Goal: Task Accomplishment & Management: Manage account settings

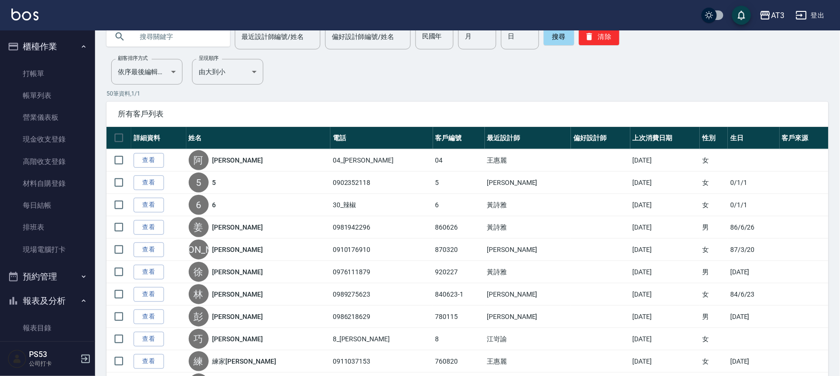
scroll to position [325, 0]
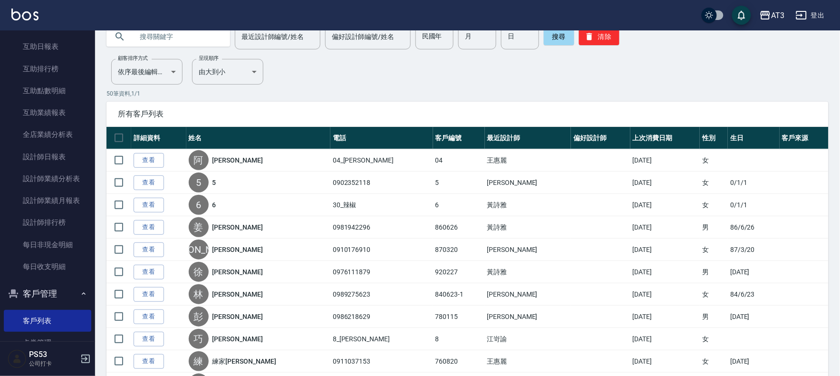
click at [809, 9] on button "登出" at bounding box center [810, 16] width 37 height 18
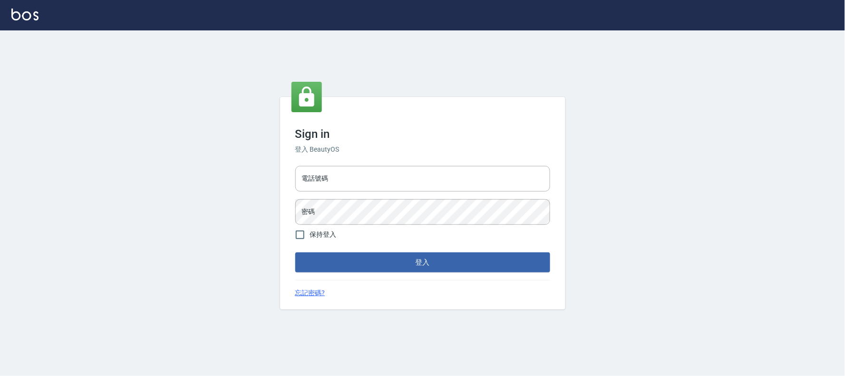
type input "032805930"
click at [300, 179] on input "032805930" at bounding box center [422, 179] width 255 height 26
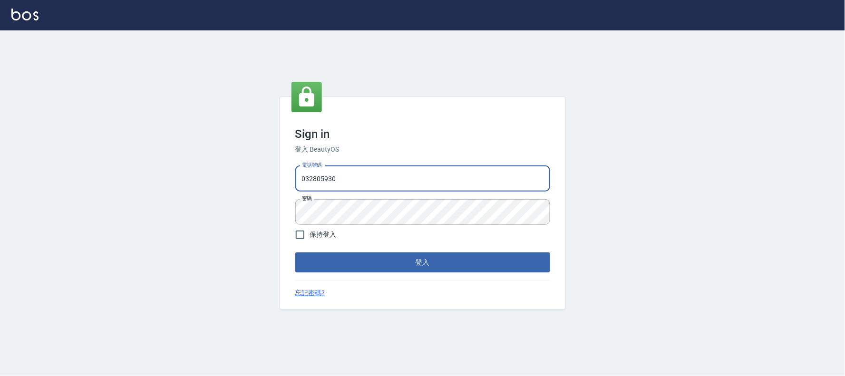
click at [300, 179] on input "032805930" at bounding box center [422, 179] width 255 height 26
click at [305, 176] on input "0328059300912+" at bounding box center [422, 179] width 255 height 26
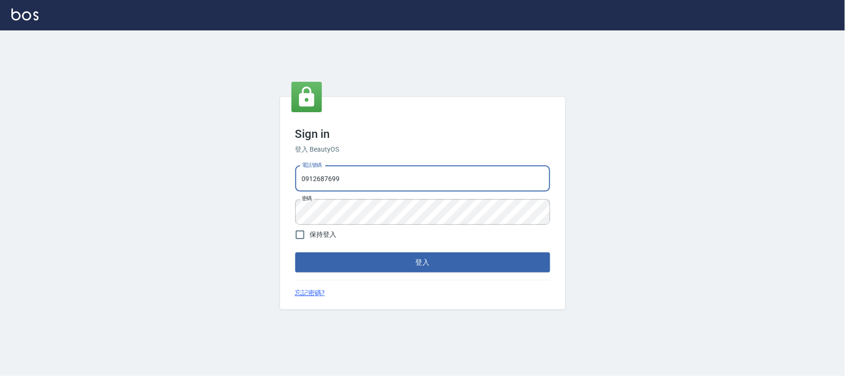
type input "0912687699"
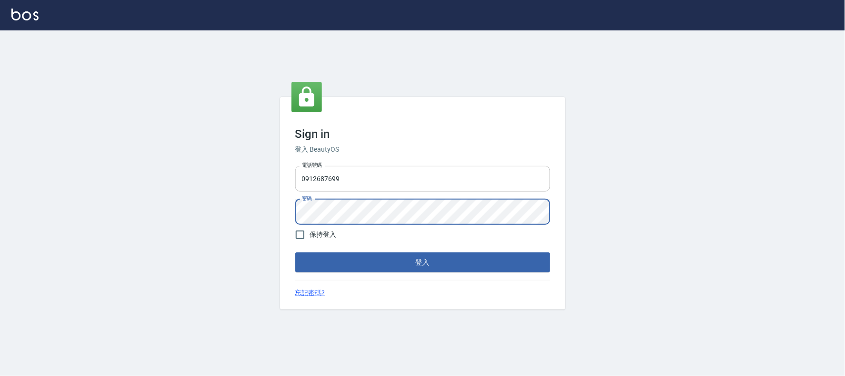
click at [295, 252] on button "登入" at bounding box center [422, 262] width 255 height 20
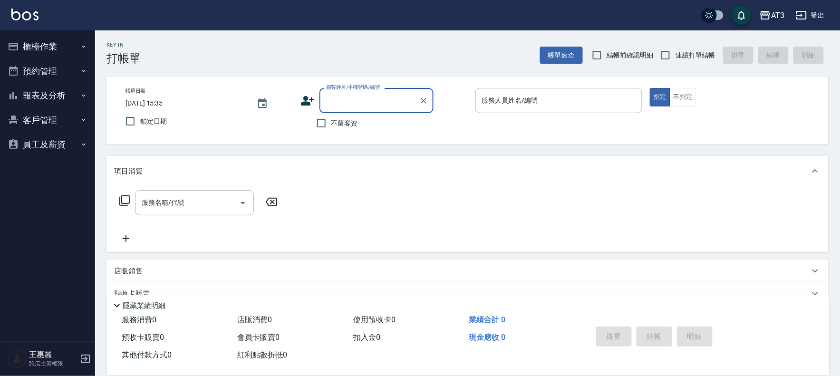
click at [42, 136] on button "員工及薪資" at bounding box center [47, 144] width 87 height 25
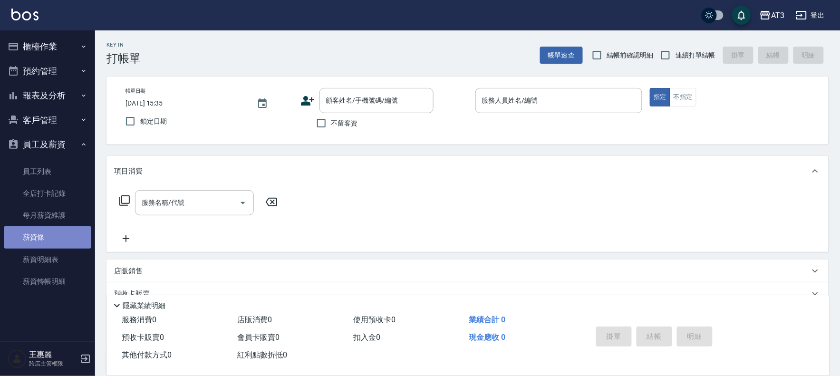
click at [45, 237] on link "薪資條" at bounding box center [47, 237] width 87 height 22
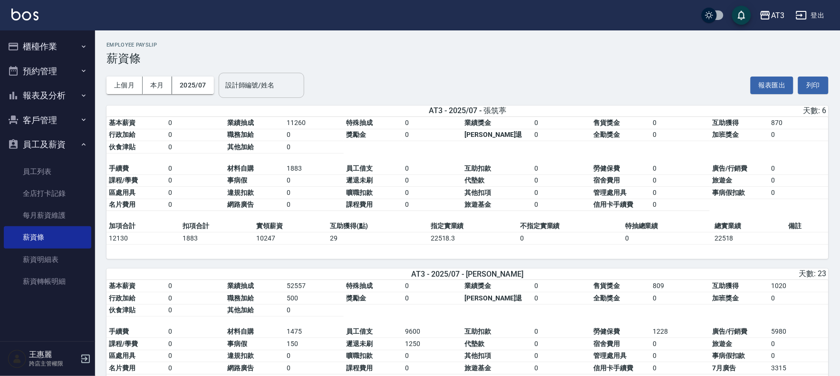
click at [276, 82] on div "設計師編號/姓名 設計師編號/姓名" at bounding box center [262, 85] width 86 height 25
type input "岢諭-8"
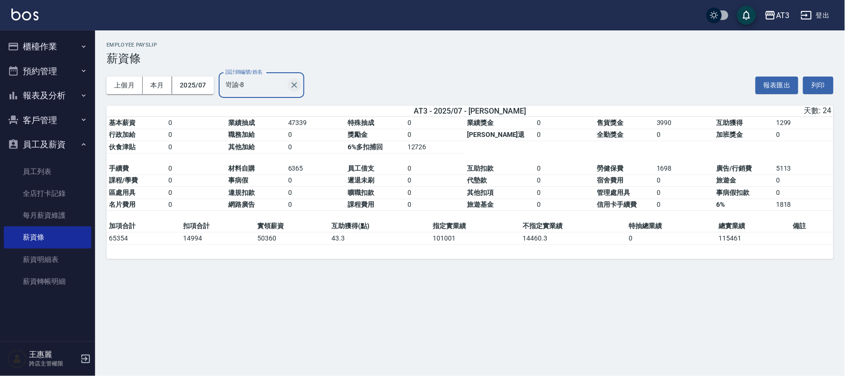
click at [295, 83] on icon "Clear" at bounding box center [295, 85] width 10 height 10
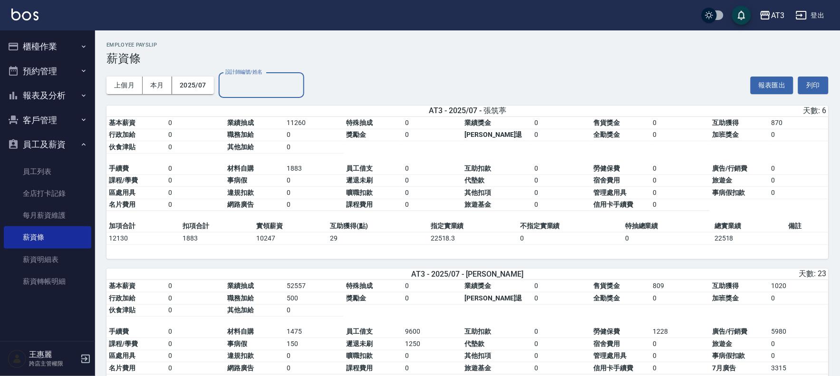
click at [255, 87] on input "設計師編號/姓名" at bounding box center [261, 85] width 77 height 17
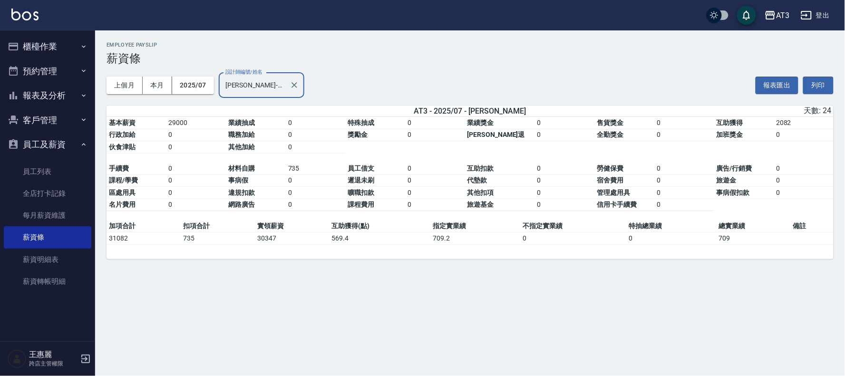
type input "珺珺-21"
click at [273, 284] on div "AT3 2025-07 薪資條 列印時間： 2025-08-19-15:37 Employee Payslip 薪資條 上個月 本月 2025/07 設計師編…" at bounding box center [422, 188] width 845 height 376
click at [38, 169] on link "員工列表" at bounding box center [47, 172] width 87 height 22
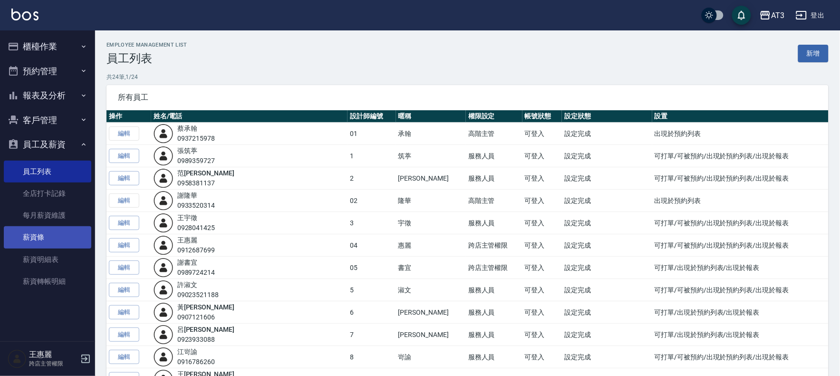
click at [41, 240] on link "薪資條" at bounding box center [47, 237] width 87 height 22
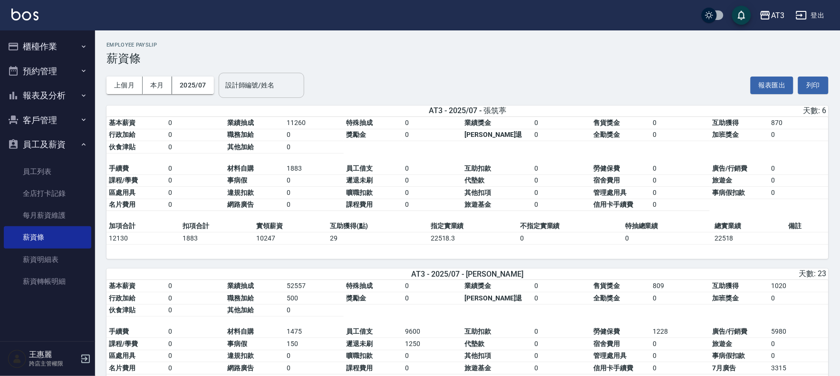
click at [236, 89] on input "設計師編號/姓名" at bounding box center [261, 85] width 77 height 17
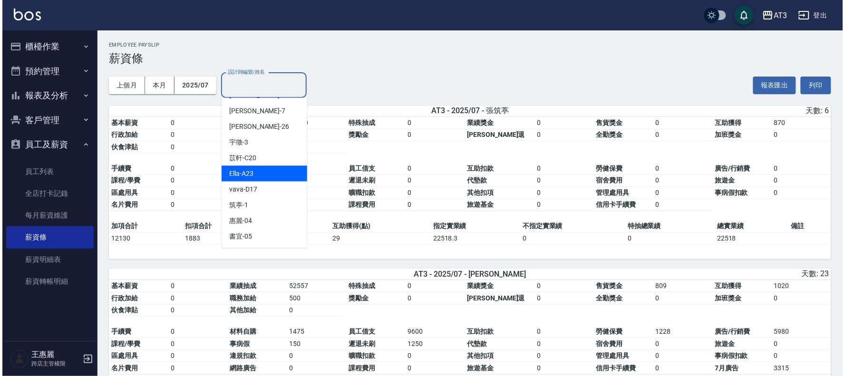
scroll to position [158, 0]
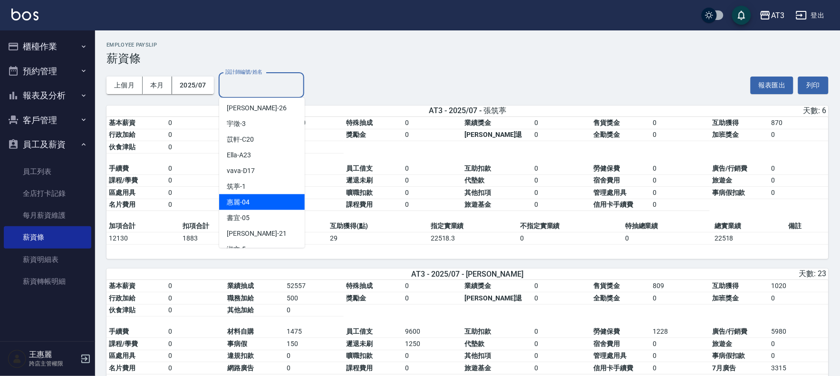
click at [250, 205] on div "惠麗 -04" at bounding box center [262, 202] width 86 height 16
type input "惠麗-04"
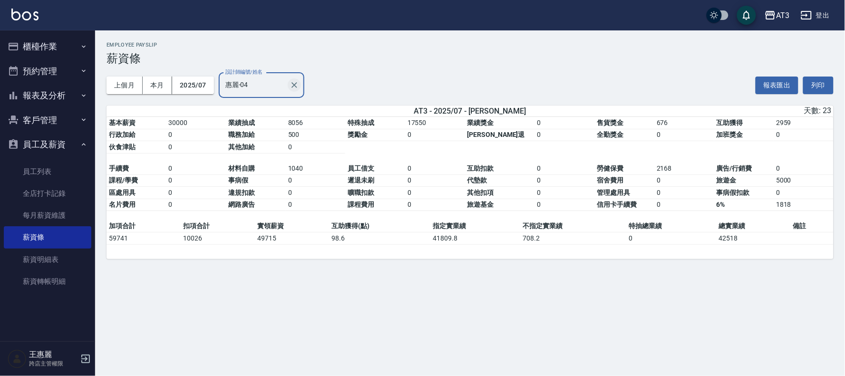
click at [292, 88] on icon "Clear" at bounding box center [295, 85] width 10 height 10
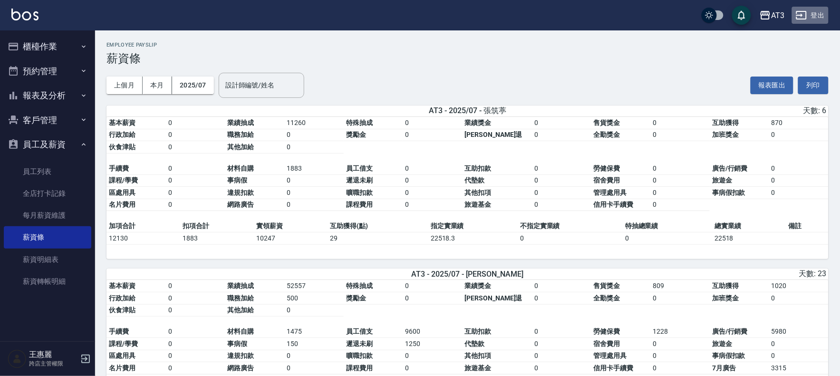
click at [820, 16] on button "登出" at bounding box center [810, 16] width 37 height 18
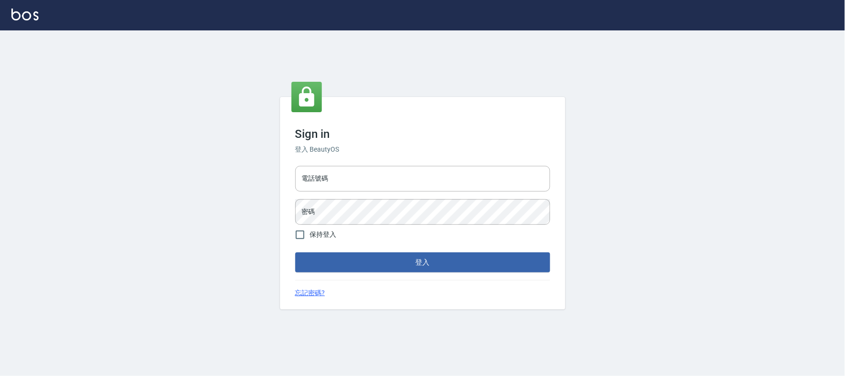
type input "032805930"
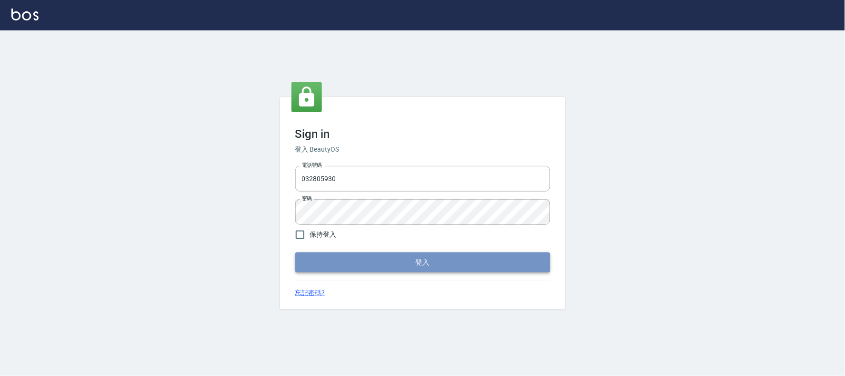
click at [420, 263] on button "登入" at bounding box center [422, 262] width 255 height 20
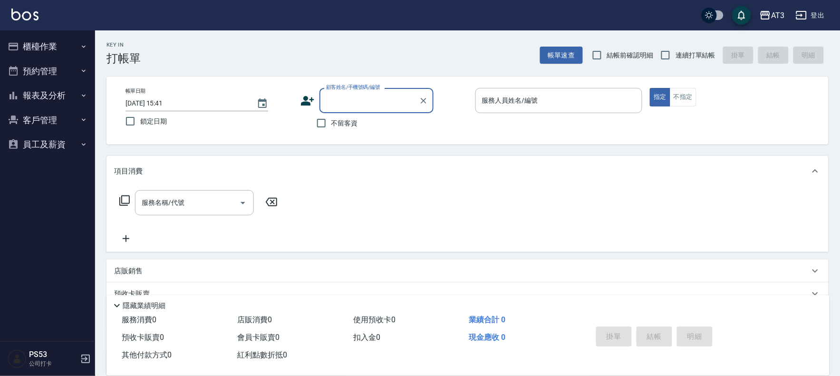
click at [27, 49] on button "櫃檯作業" at bounding box center [47, 46] width 87 height 25
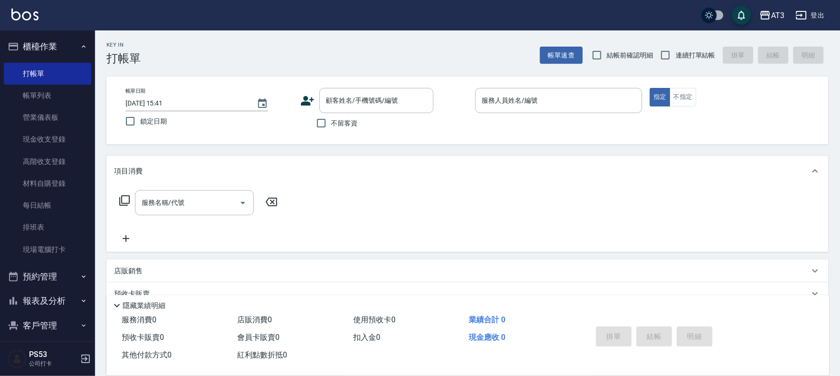
click at [237, 54] on div "Key In 打帳單 帳單速查 結帳前確認明細 連續打單結帳 掛單 結帳 明細" at bounding box center [462, 47] width 734 height 35
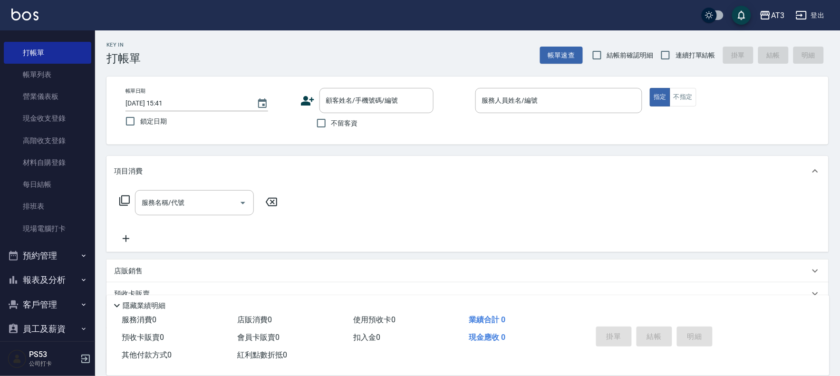
scroll to position [31, 0]
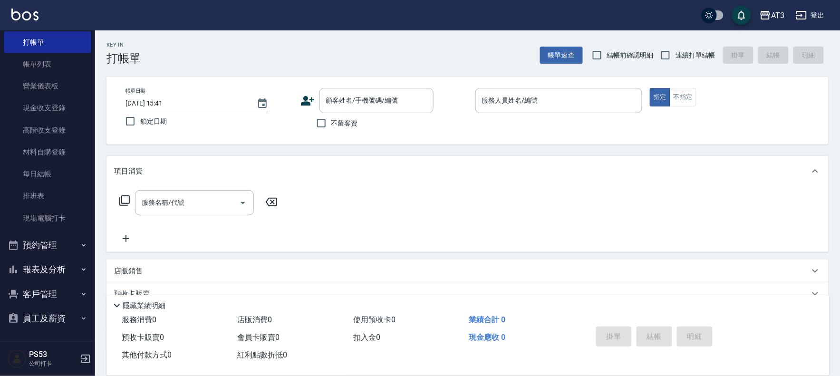
click at [55, 320] on button "員工及薪資" at bounding box center [47, 318] width 87 height 25
